Goal: Find specific page/section: Find specific page/section

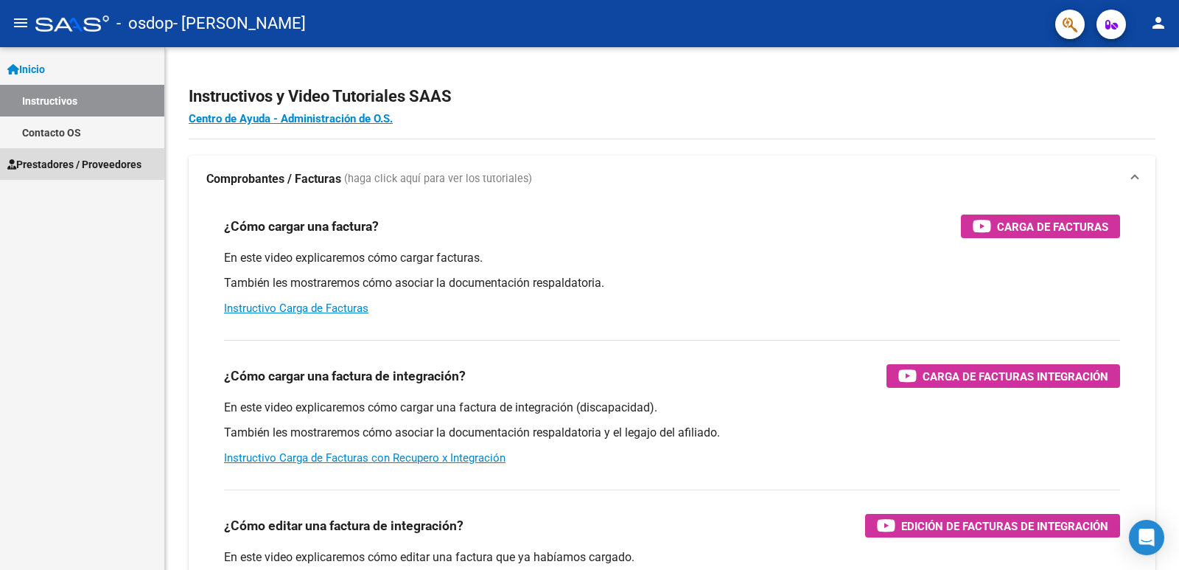
click at [66, 161] on span "Prestadores / Proveedores" at bounding box center [74, 164] width 134 height 16
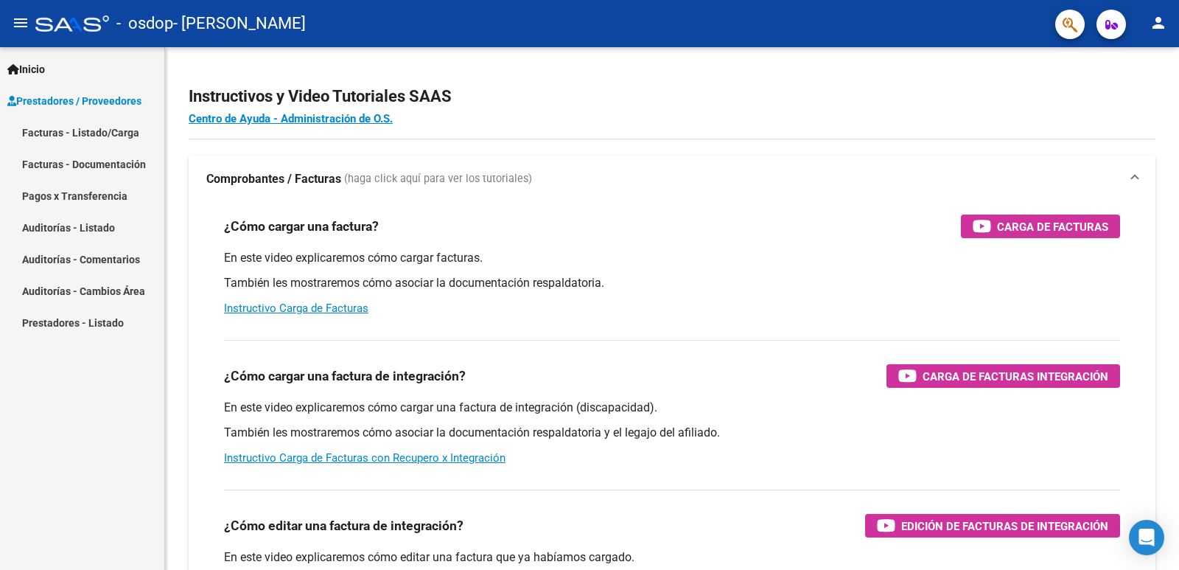
click at [118, 189] on link "Pagos x Transferencia" at bounding box center [82, 196] width 164 height 32
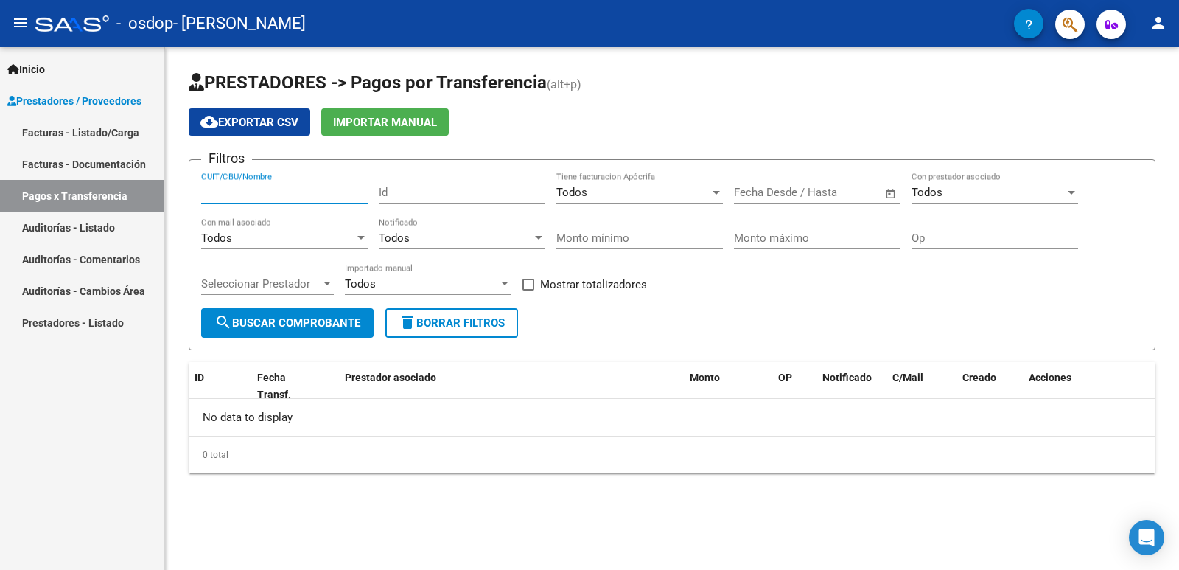
click at [249, 199] on input "CUIT/CBU/Nombre" at bounding box center [284, 192] width 167 height 13
type input "23179235544"
click at [281, 321] on span "search Buscar Comprobante" at bounding box center [287, 322] width 146 height 13
click at [91, 225] on link "Auditorías - Listado" at bounding box center [82, 227] width 164 height 32
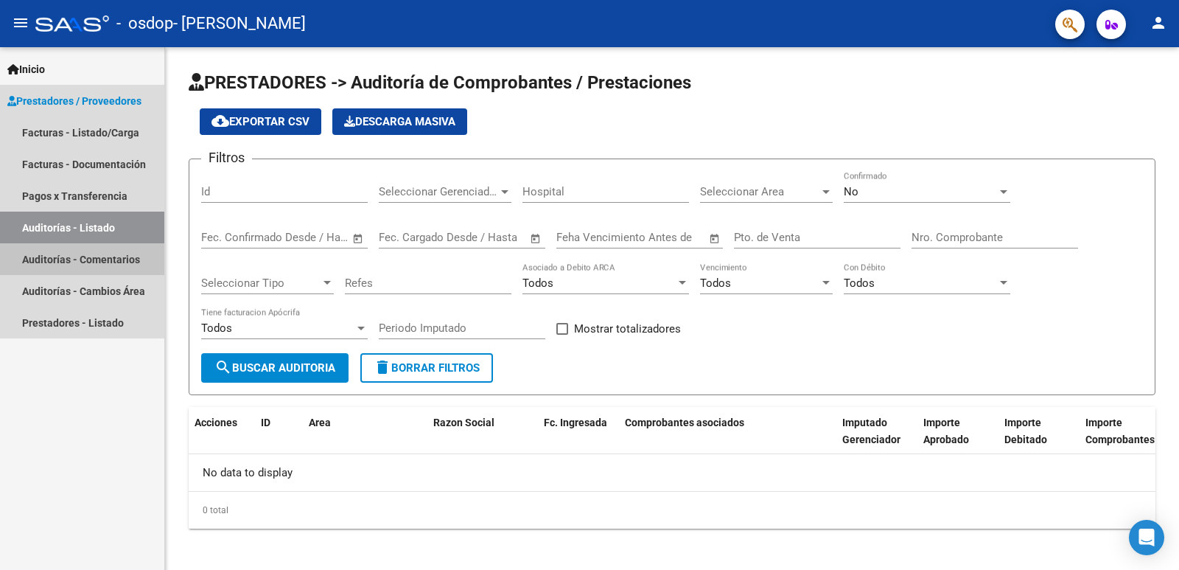
click at [57, 261] on link "Auditorías - Comentarios" at bounding box center [82, 259] width 164 height 32
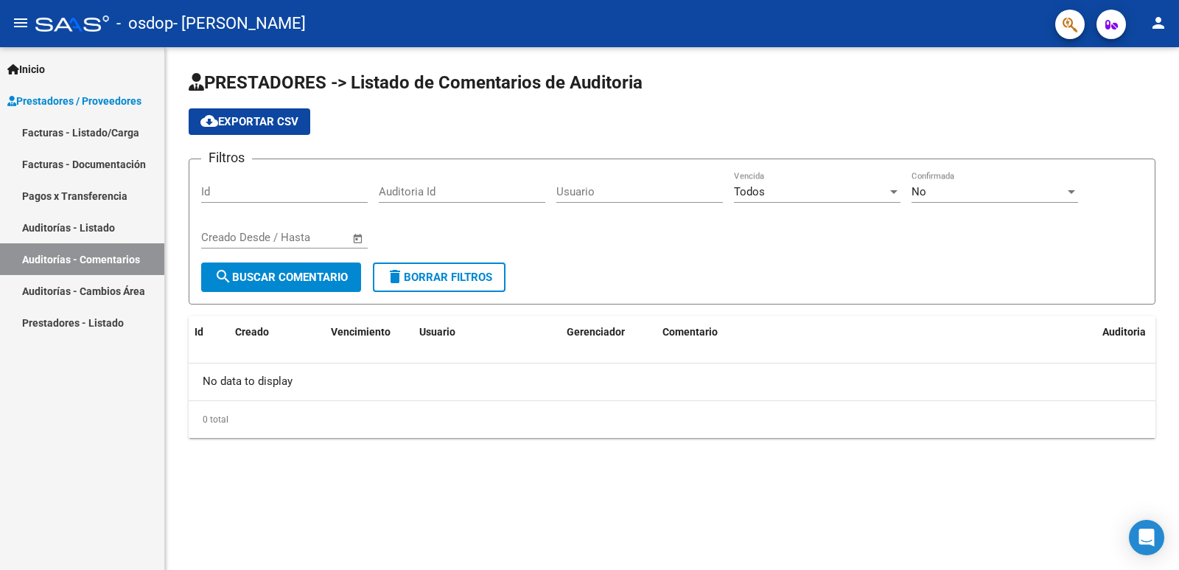
click at [77, 292] on link "Auditorías - Cambios Área" at bounding box center [82, 291] width 164 height 32
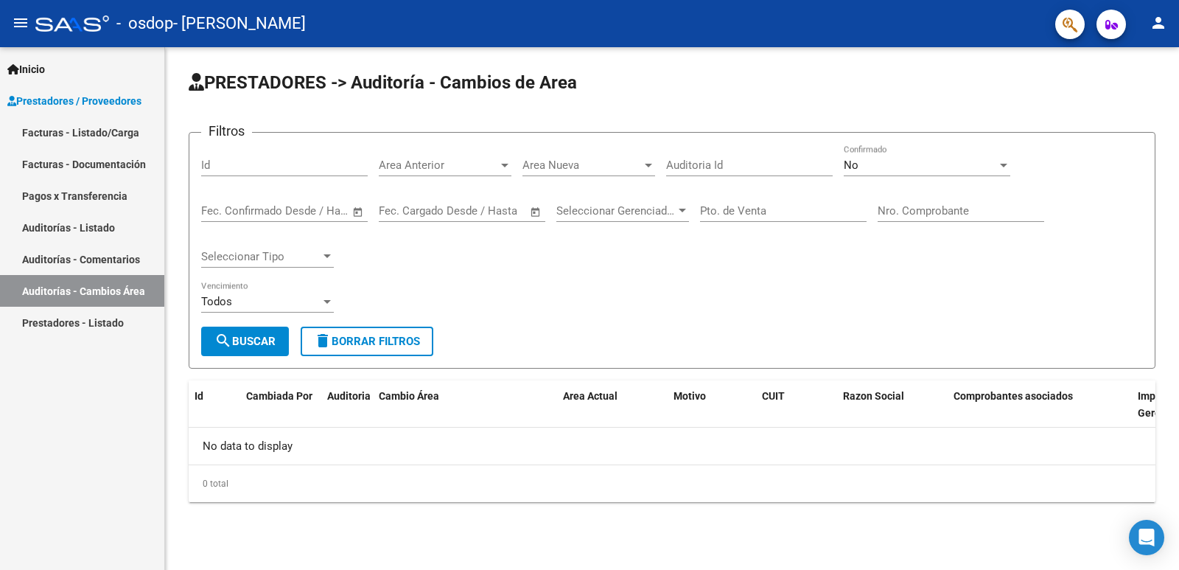
click at [94, 323] on link "Prestadores - Listado" at bounding box center [82, 323] width 164 height 32
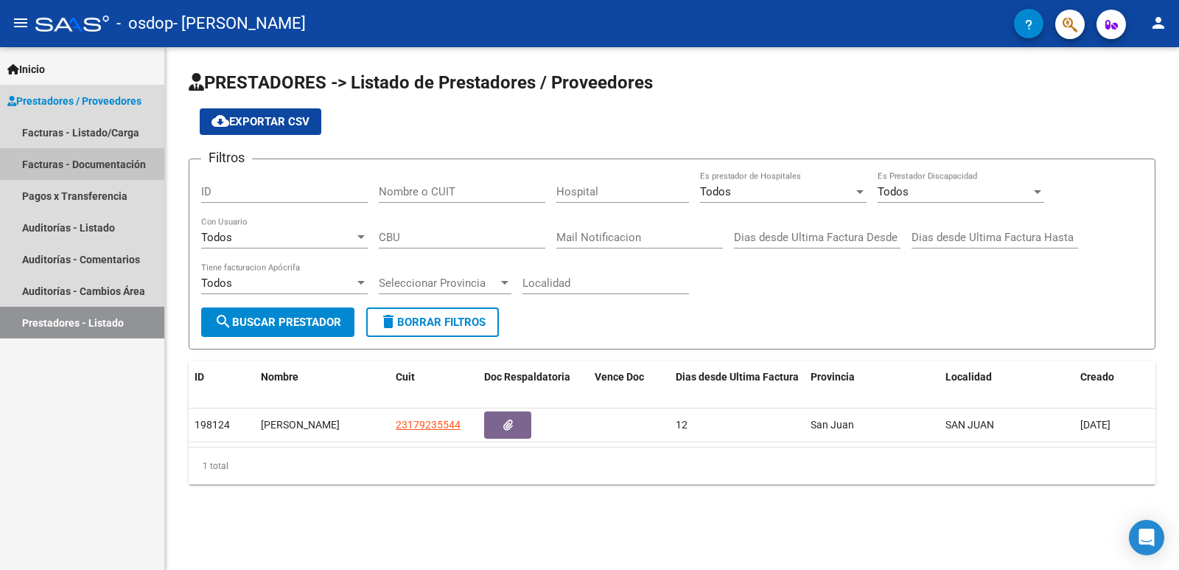
click at [87, 161] on link "Facturas - Documentación" at bounding box center [82, 164] width 164 height 32
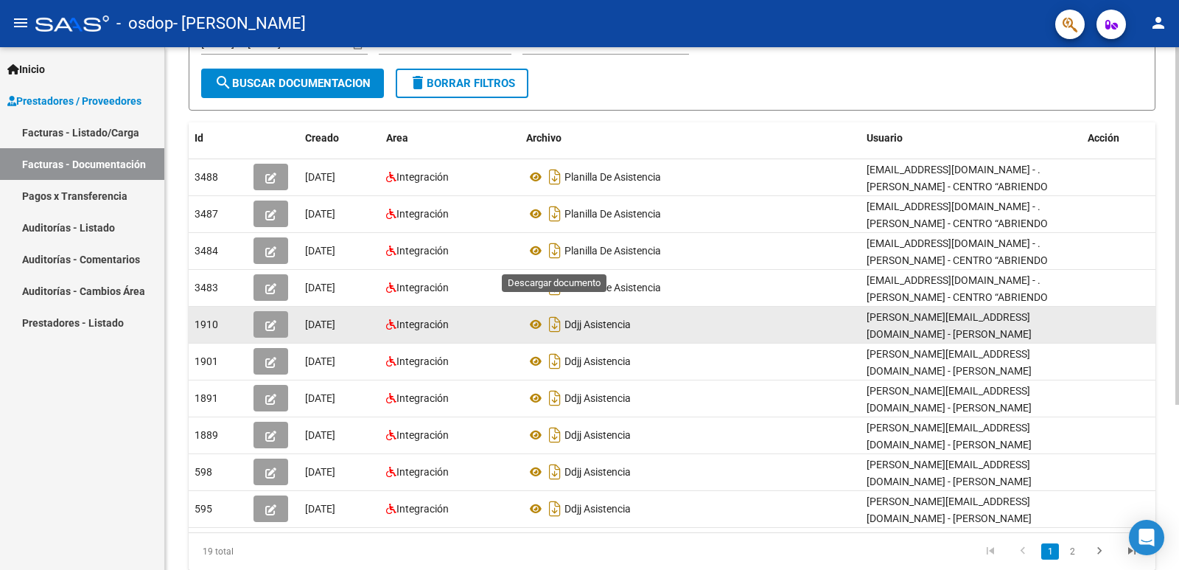
scroll to position [241, 0]
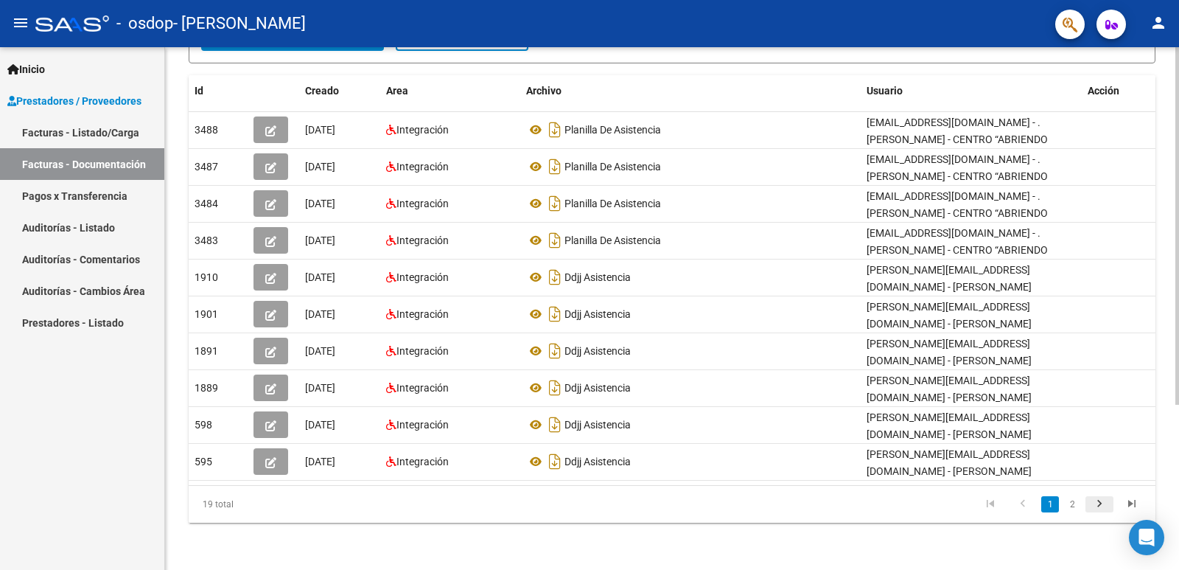
click at [1099, 503] on icon "go to next page" at bounding box center [1099, 506] width 19 height 18
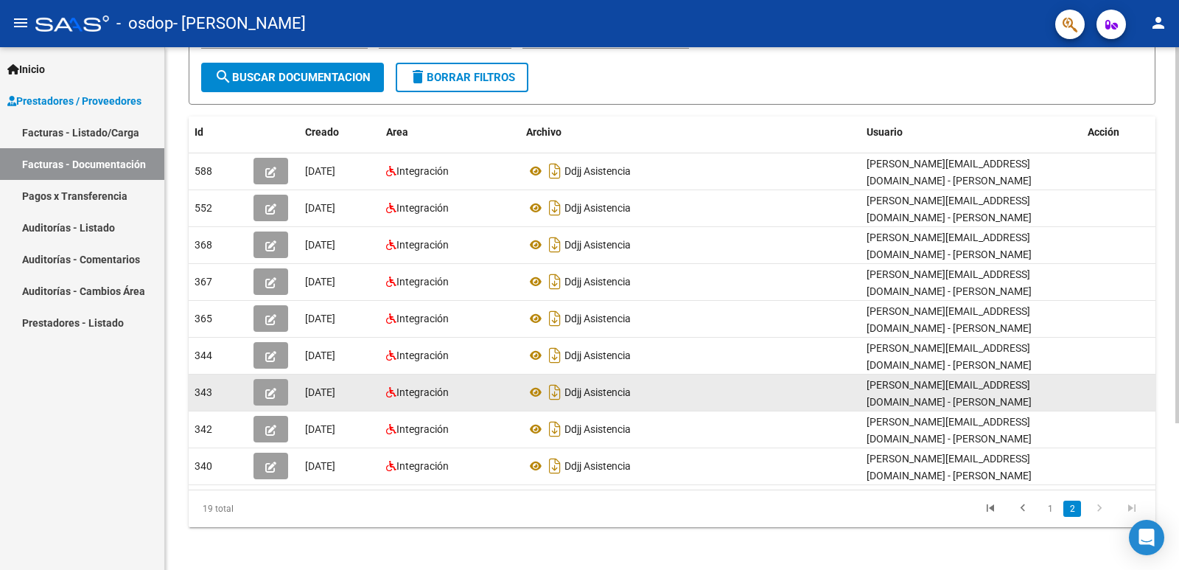
scroll to position [204, 0]
